Goal: Find specific fact: Find specific fact

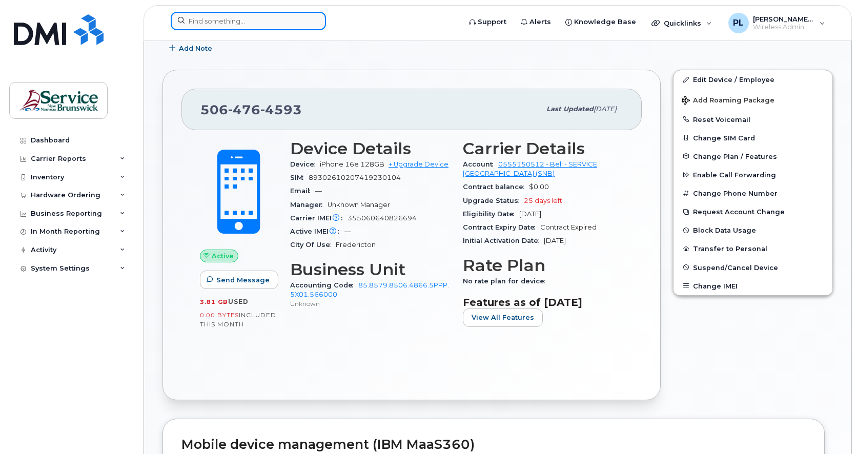
scroll to position [171, 0]
click at [257, 25] on input at bounding box center [248, 21] width 155 height 18
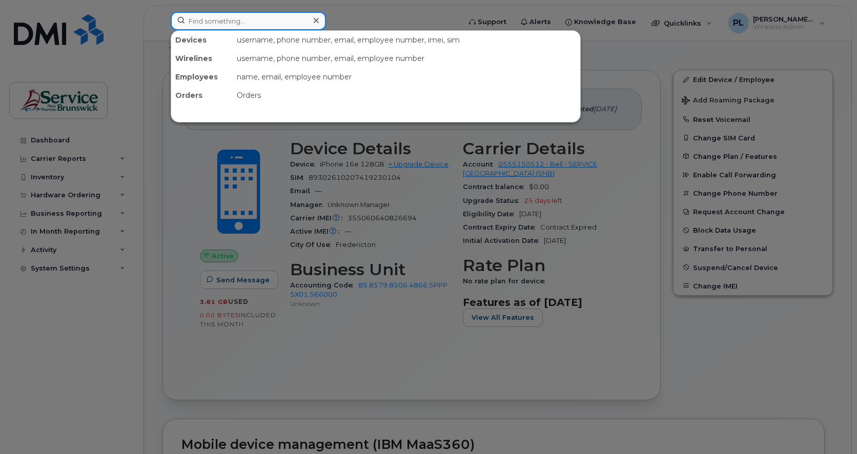
paste input "5062594252"
type input "5062594252"
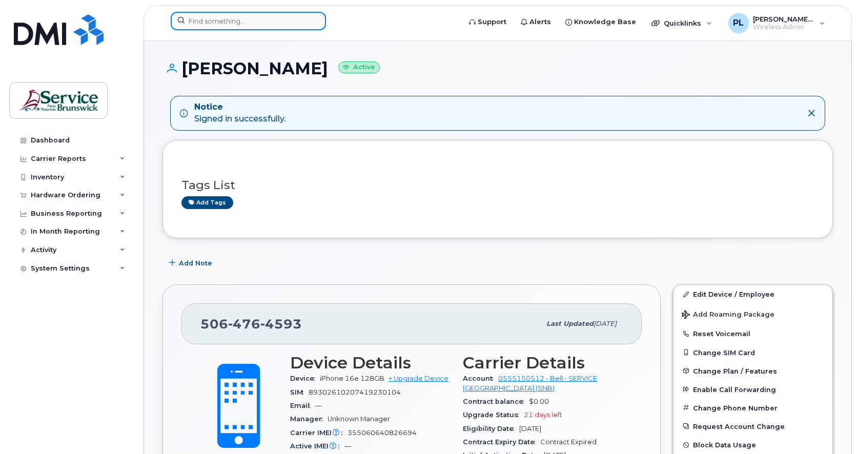
click at [264, 23] on input at bounding box center [248, 21] width 155 height 18
paste input "5062594252"
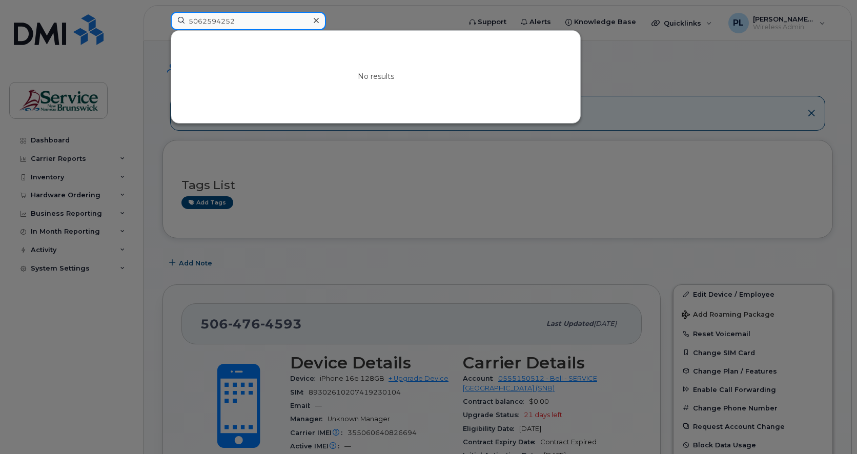
drag, startPoint x: 251, startPoint y: 23, endPoint x: 201, endPoint y: 21, distance: 49.3
click at [201, 21] on input "5062594252" at bounding box center [248, 21] width 155 height 18
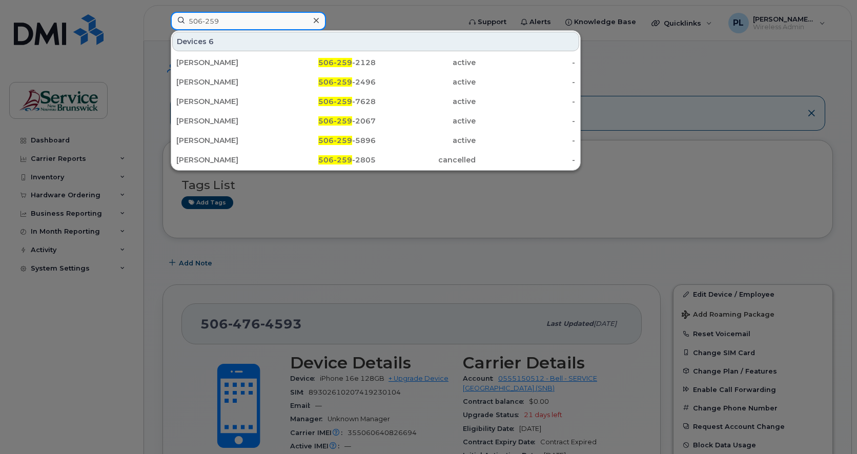
click at [255, 23] on input "506-259" at bounding box center [248, 21] width 155 height 18
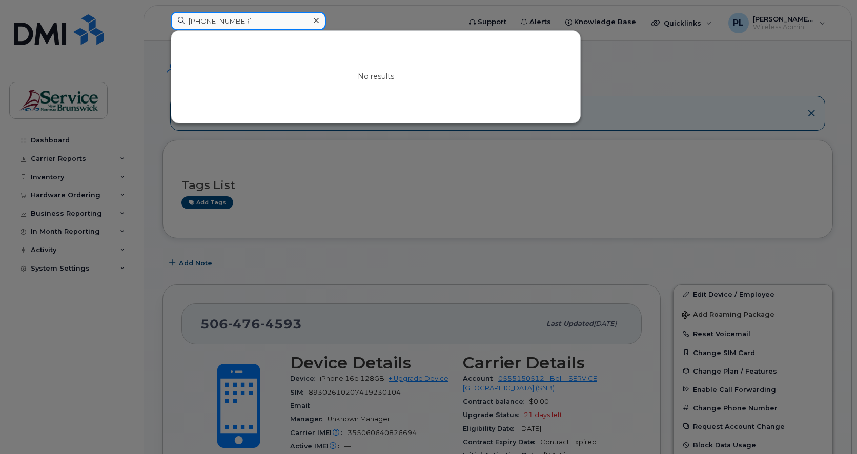
type input "[PHONE_NUMBER]"
click at [671, 228] on div at bounding box center [428, 227] width 857 height 454
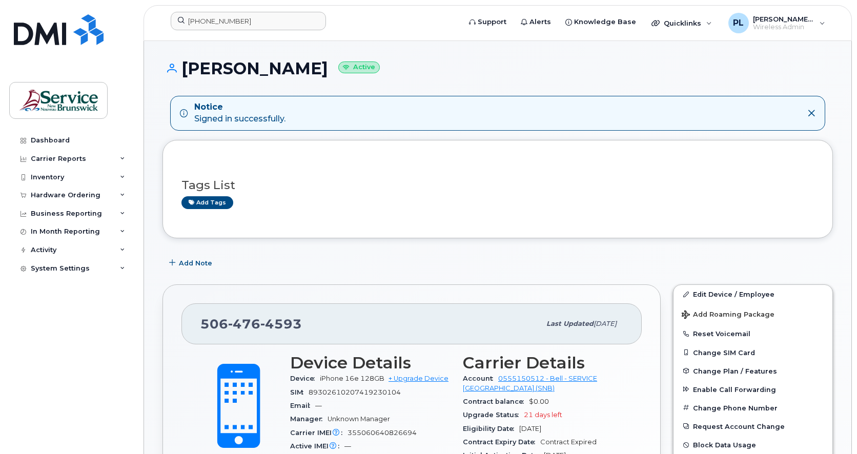
scroll to position [86, 0]
